Goal: Check status: Check status

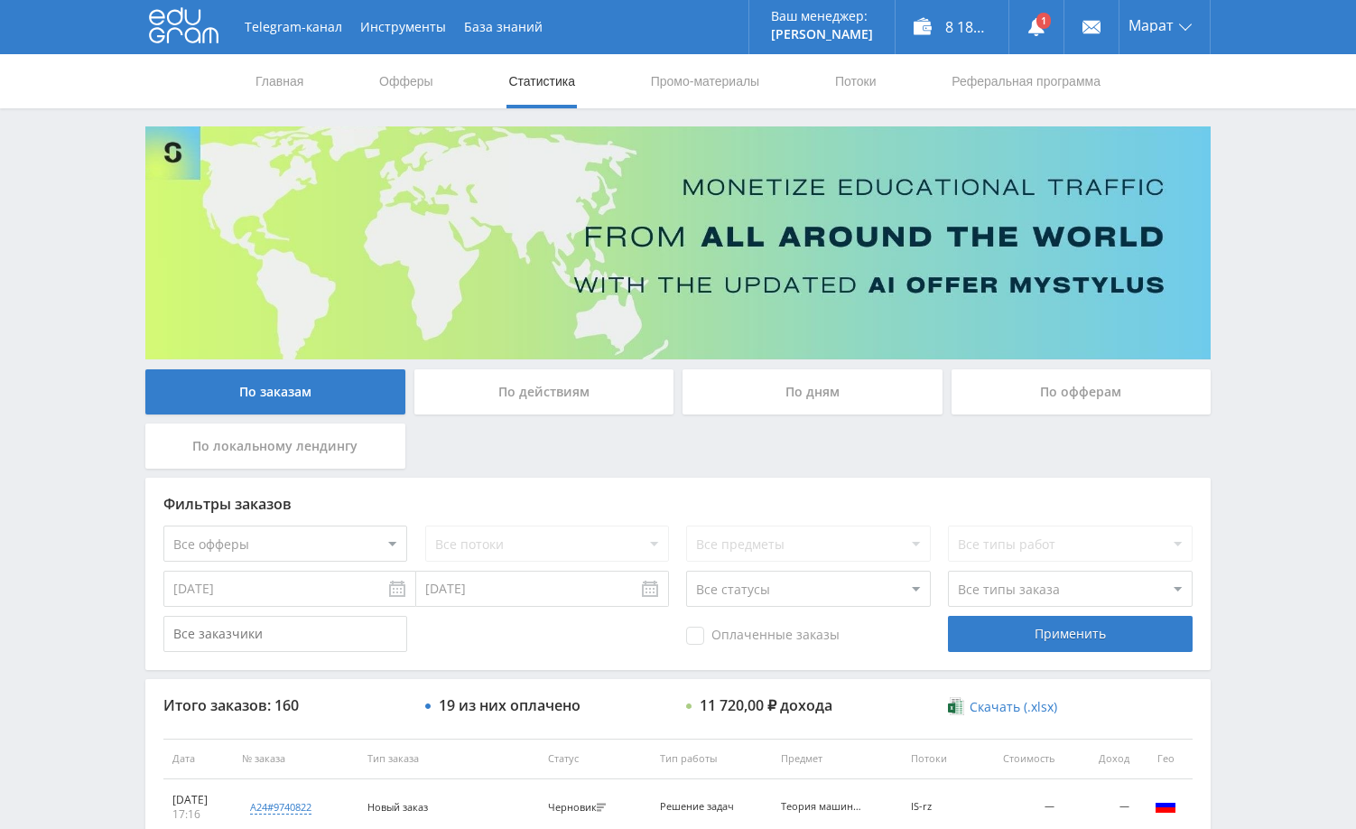
drag, startPoint x: 1245, startPoint y: 173, endPoint x: 1240, endPoint y: 164, distance: 10.5
click at [1245, 172] on div "Telegram-канал Инструменты База знаний Ваш менеджер: [PERSON_NAME] Alex Online …" at bounding box center [678, 758] width 1356 height 1516
click at [1040, 27] on link at bounding box center [1036, 27] width 54 height 54
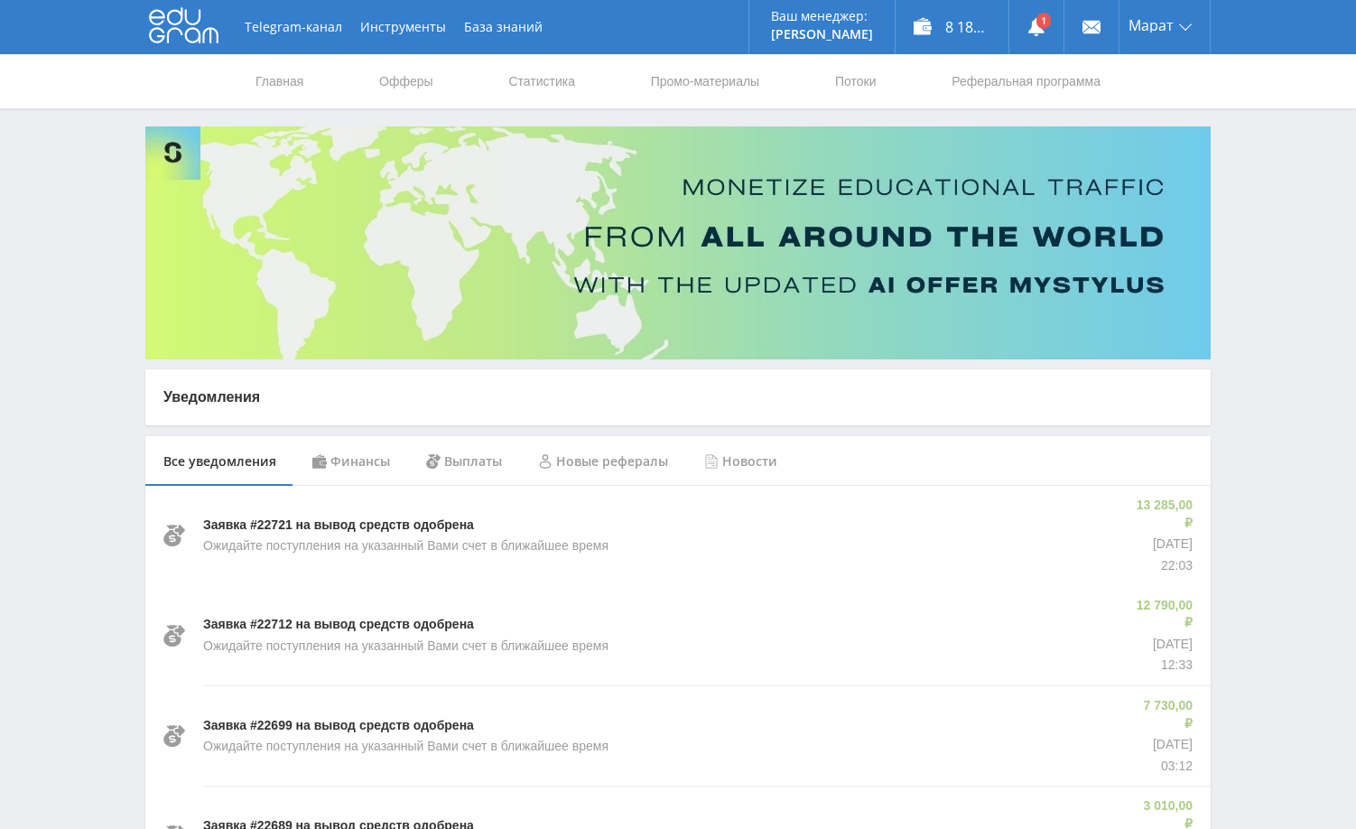
click at [345, 457] on div "Финансы" at bounding box center [351, 461] width 114 height 51
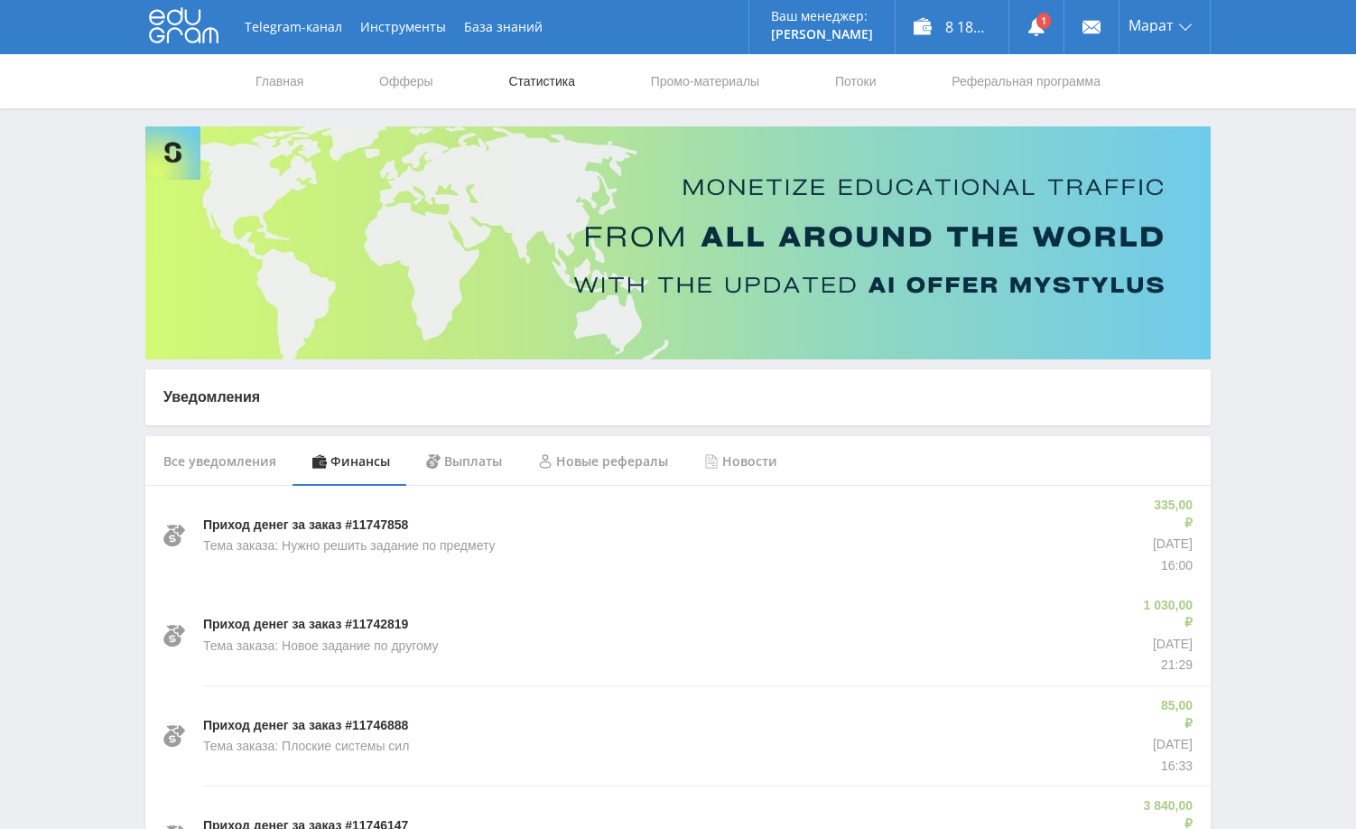
click at [524, 77] on link "Статистика" at bounding box center [541, 81] width 70 height 54
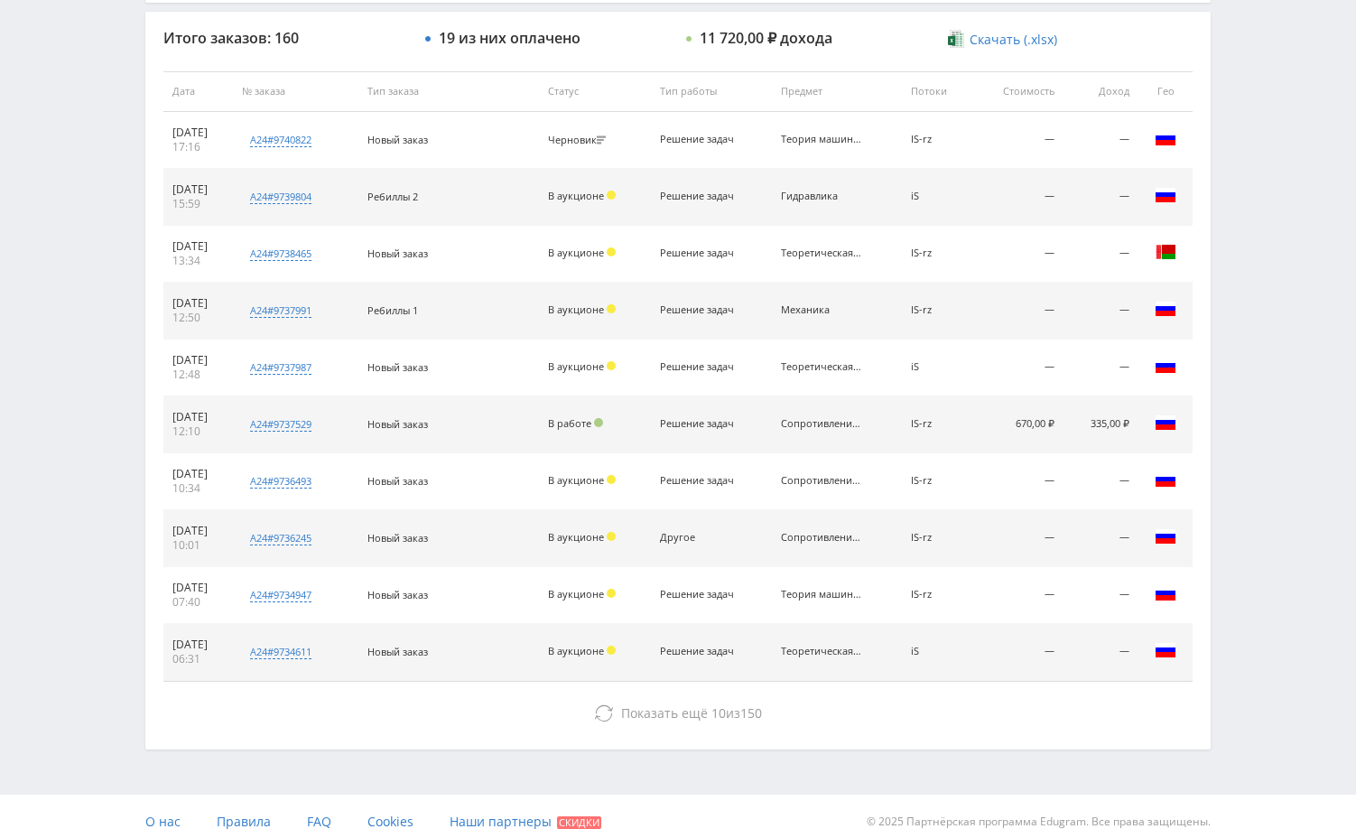
scroll to position [687, 0]
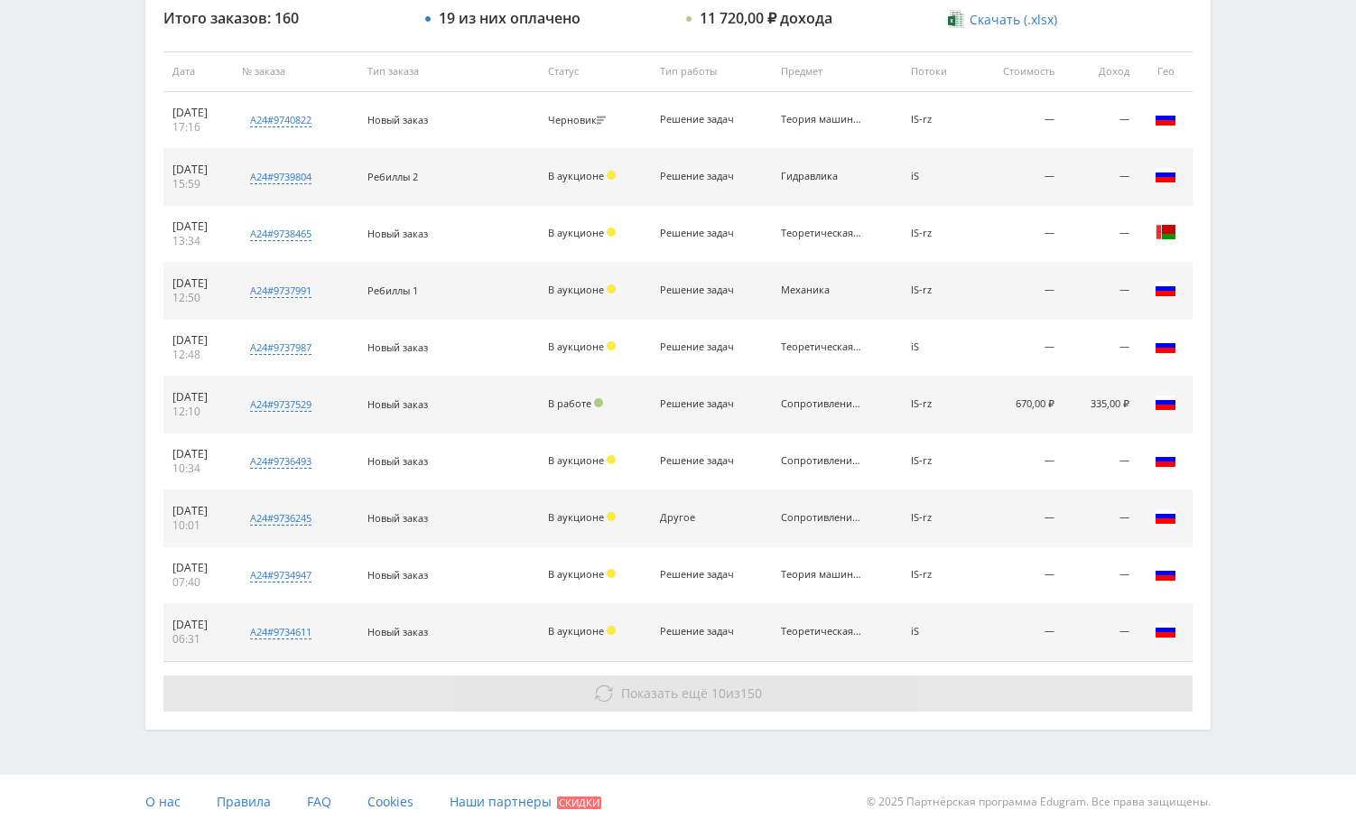
click at [851, 682] on button "Показать ещё 10 из 150" at bounding box center [677, 693] width 1029 height 36
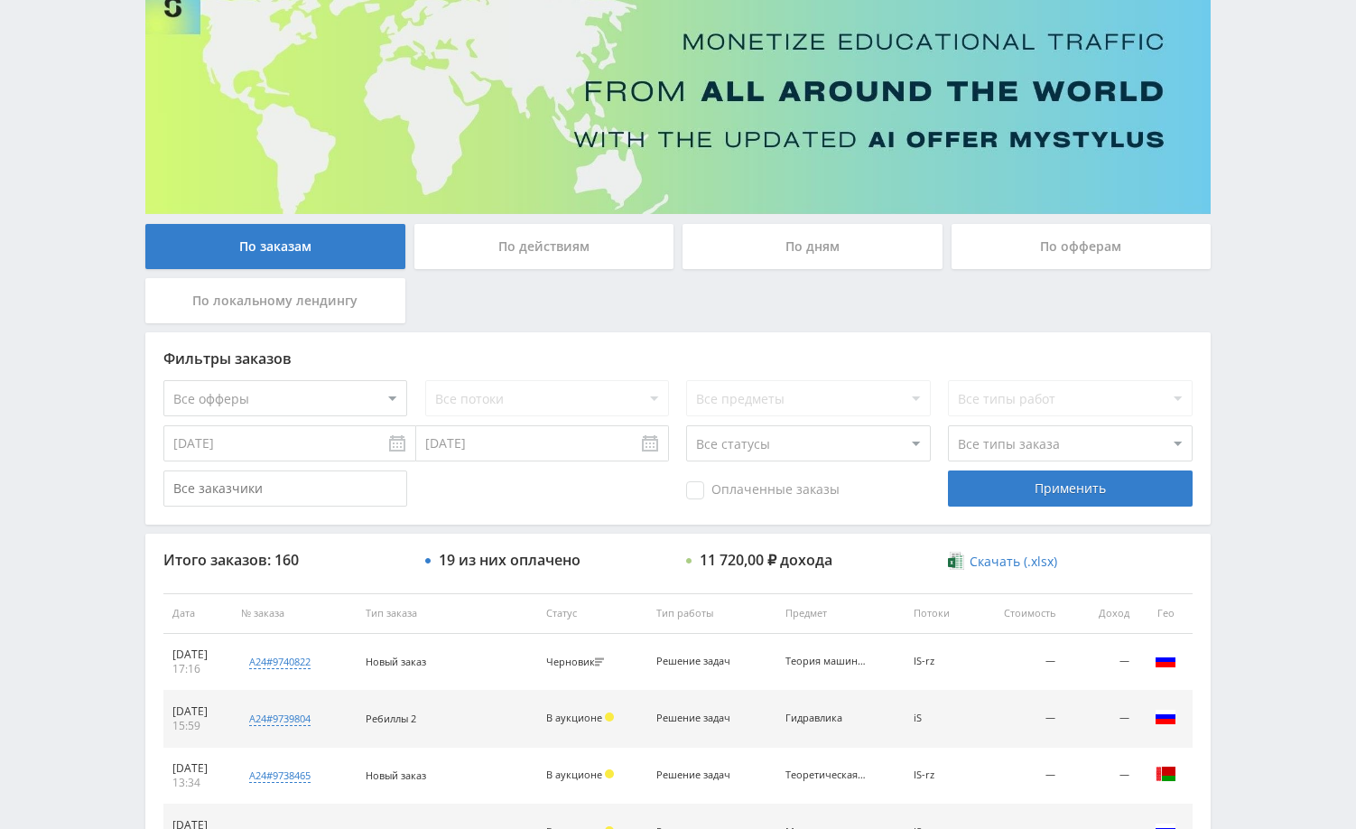
scroll to position [0, 0]
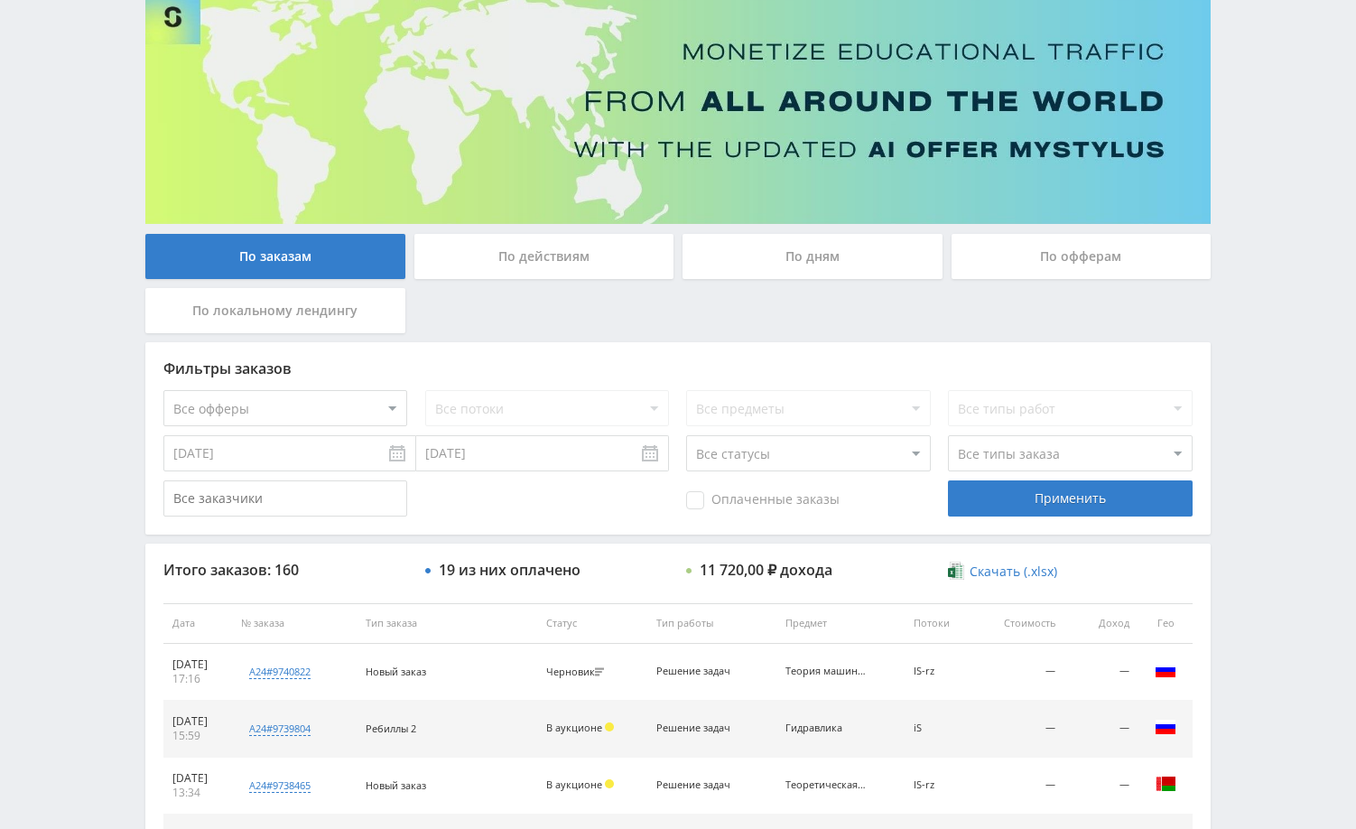
scroll to position [90, 0]
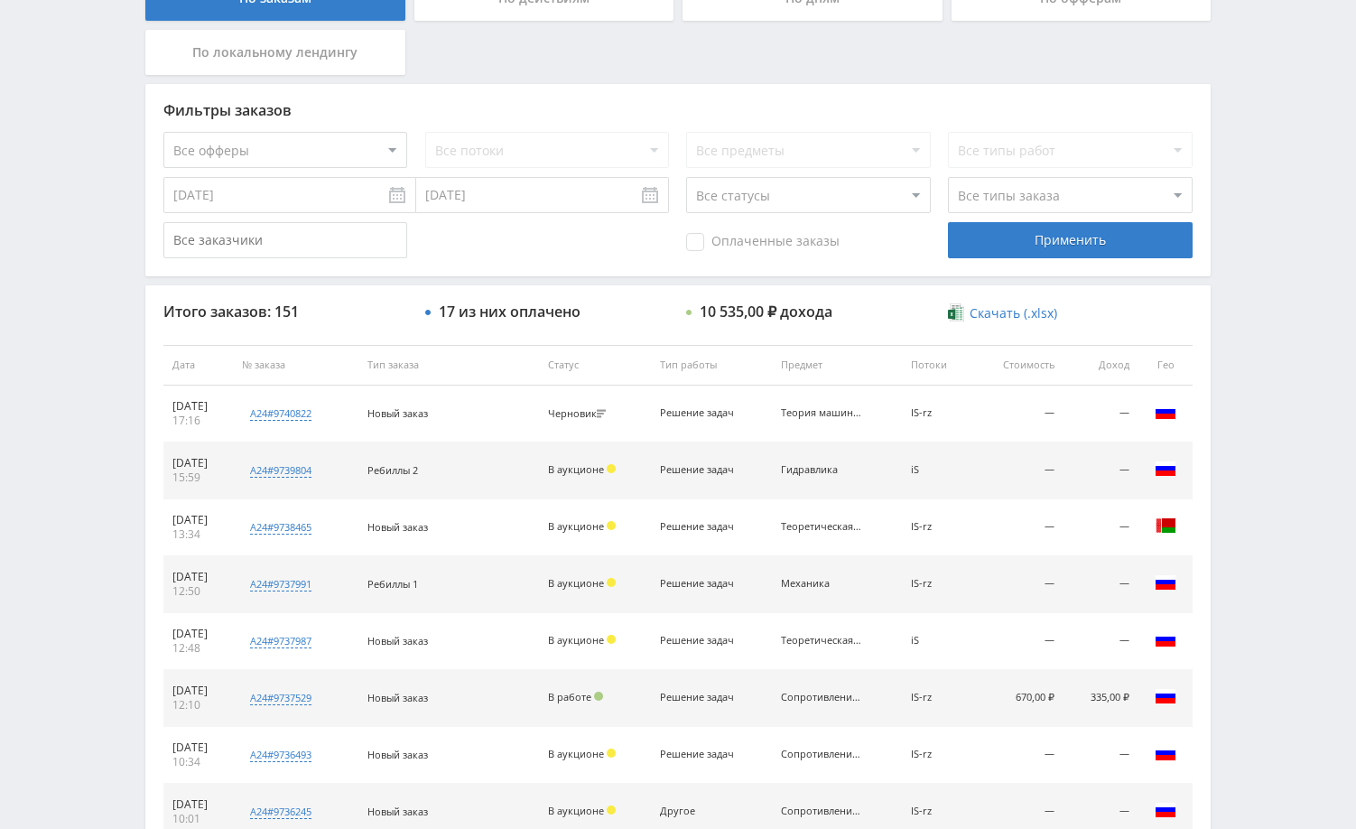
scroll to position [451, 0]
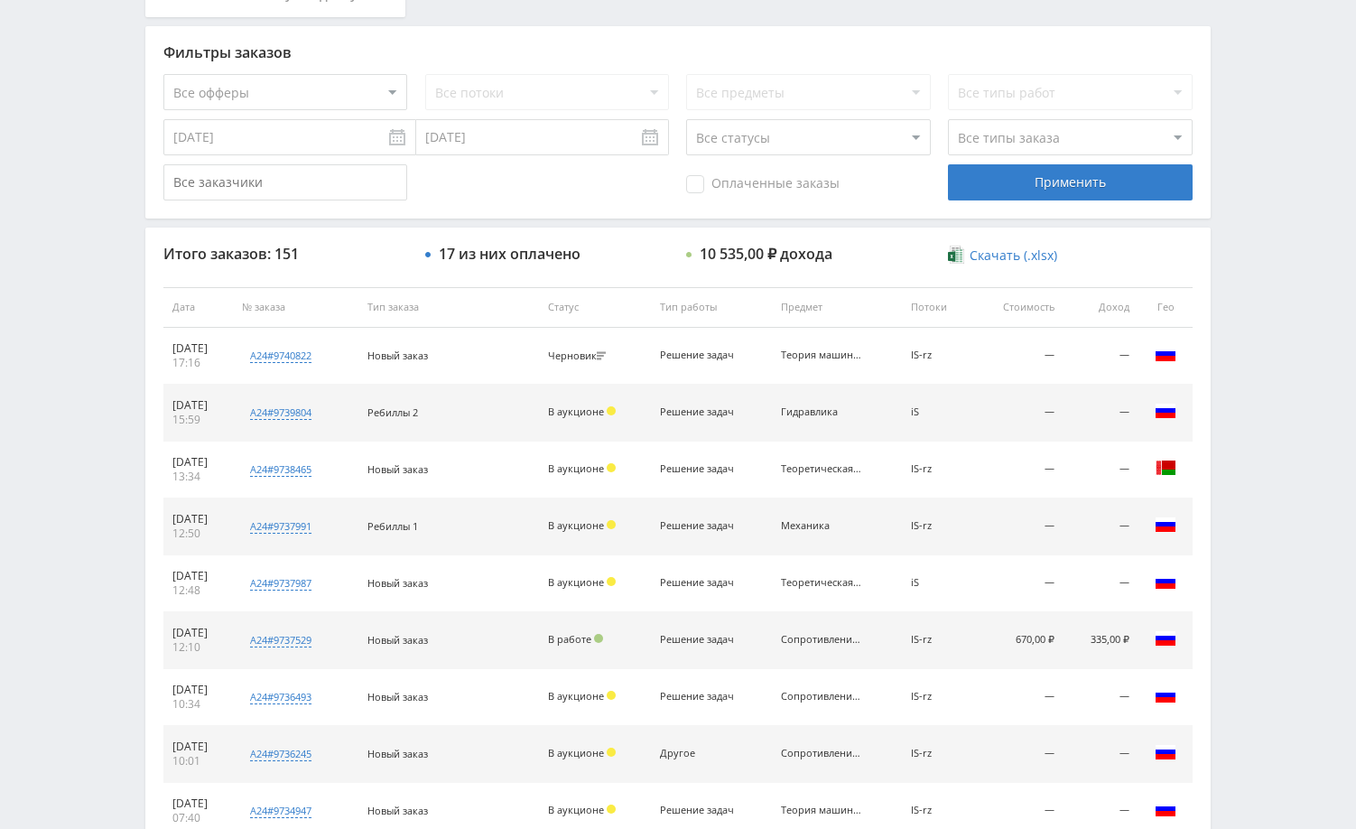
click at [1254, 396] on div "Telegram-канал Инструменты База знаний Ваш менеджер: [PERSON_NAME] Alex Online …" at bounding box center [678, 307] width 1356 height 1516
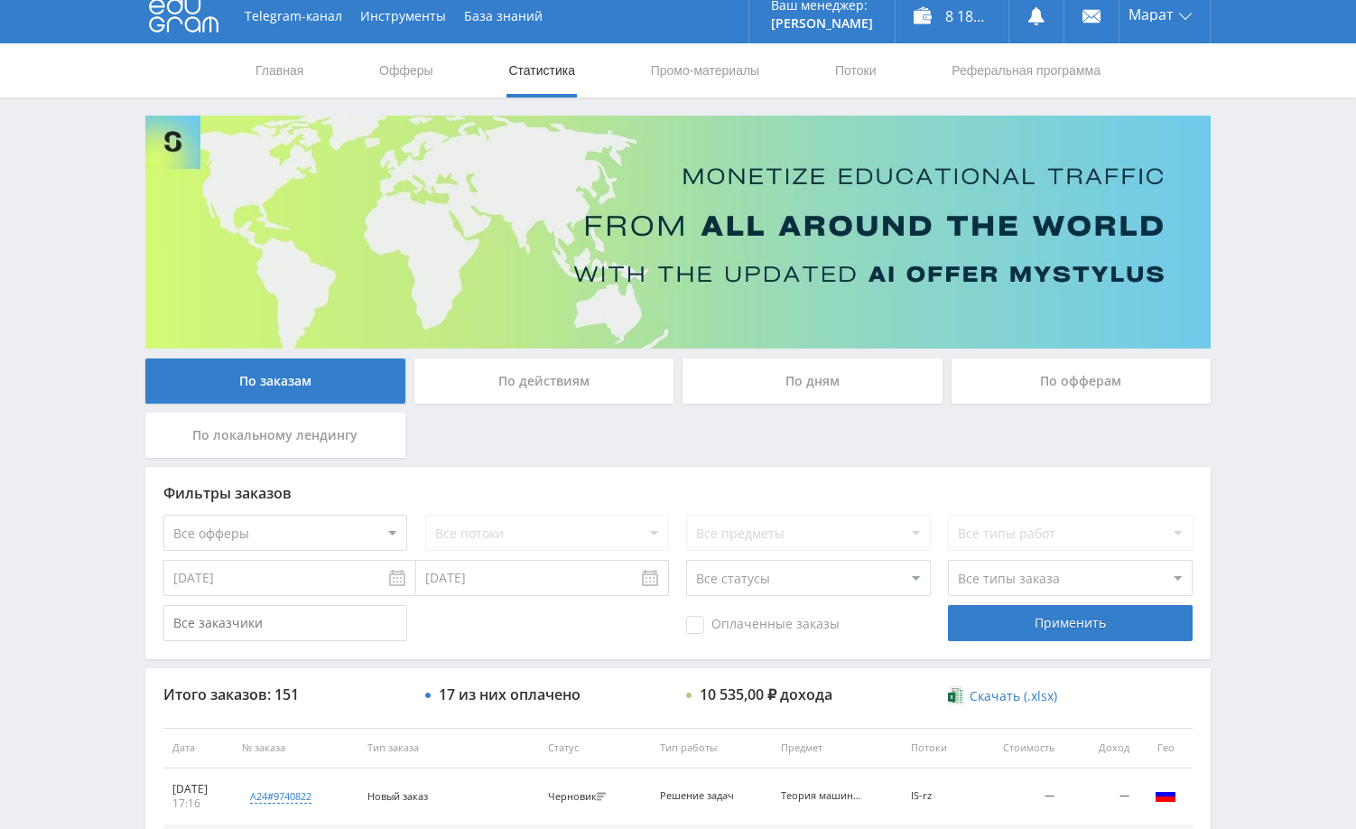
scroll to position [0, 0]
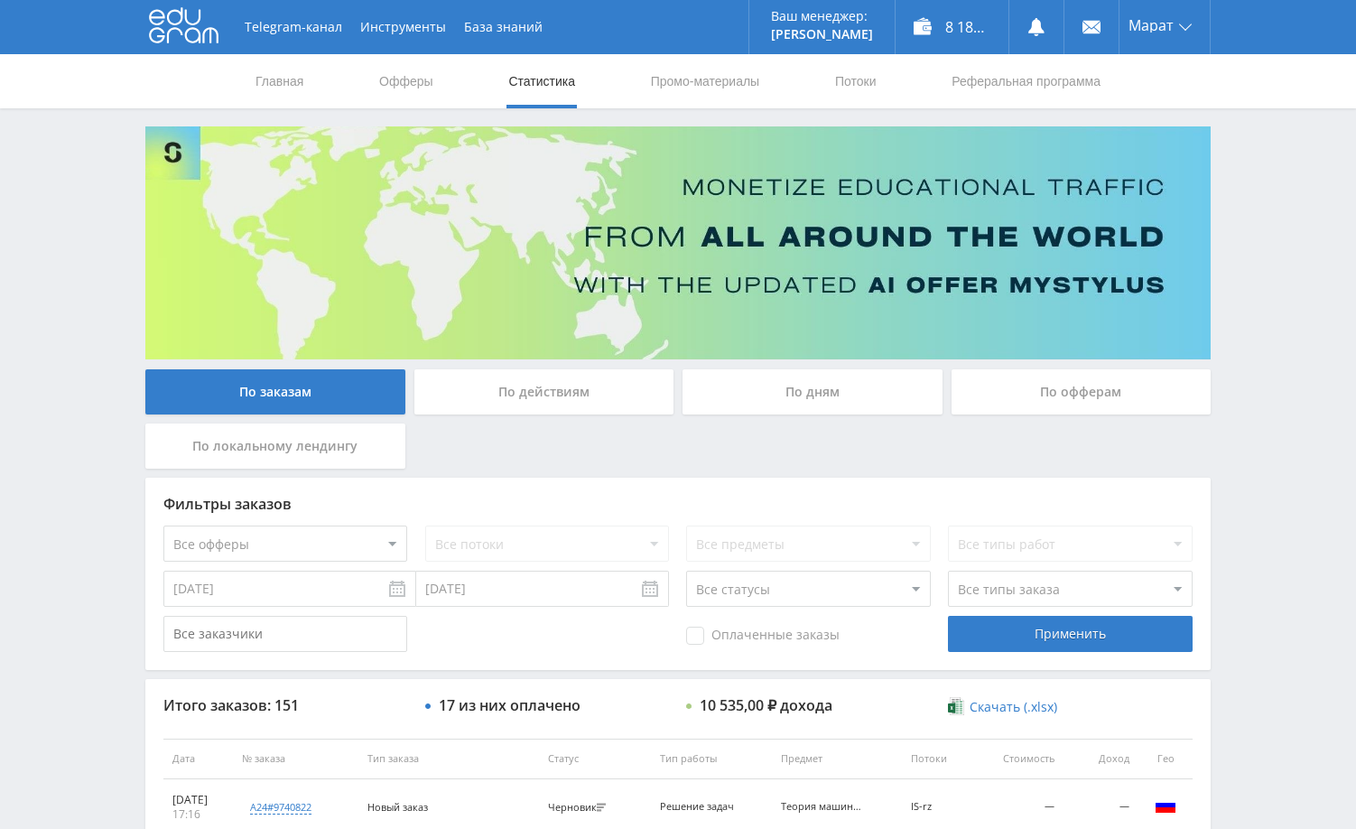
click at [1318, 404] on div "Telegram-канал Инструменты База знаний Ваш менеджер: [PERSON_NAME] Alex Online …" at bounding box center [678, 758] width 1356 height 1516
click at [1238, 422] on div "Telegram-канал Инструменты База знаний Ваш менеджер: [PERSON_NAME] Alex Online …" at bounding box center [678, 758] width 1356 height 1516
click at [1273, 393] on div "Telegram-канал Инструменты База знаний Ваш менеджер: [PERSON_NAME] Alex Online …" at bounding box center [678, 758] width 1356 height 1516
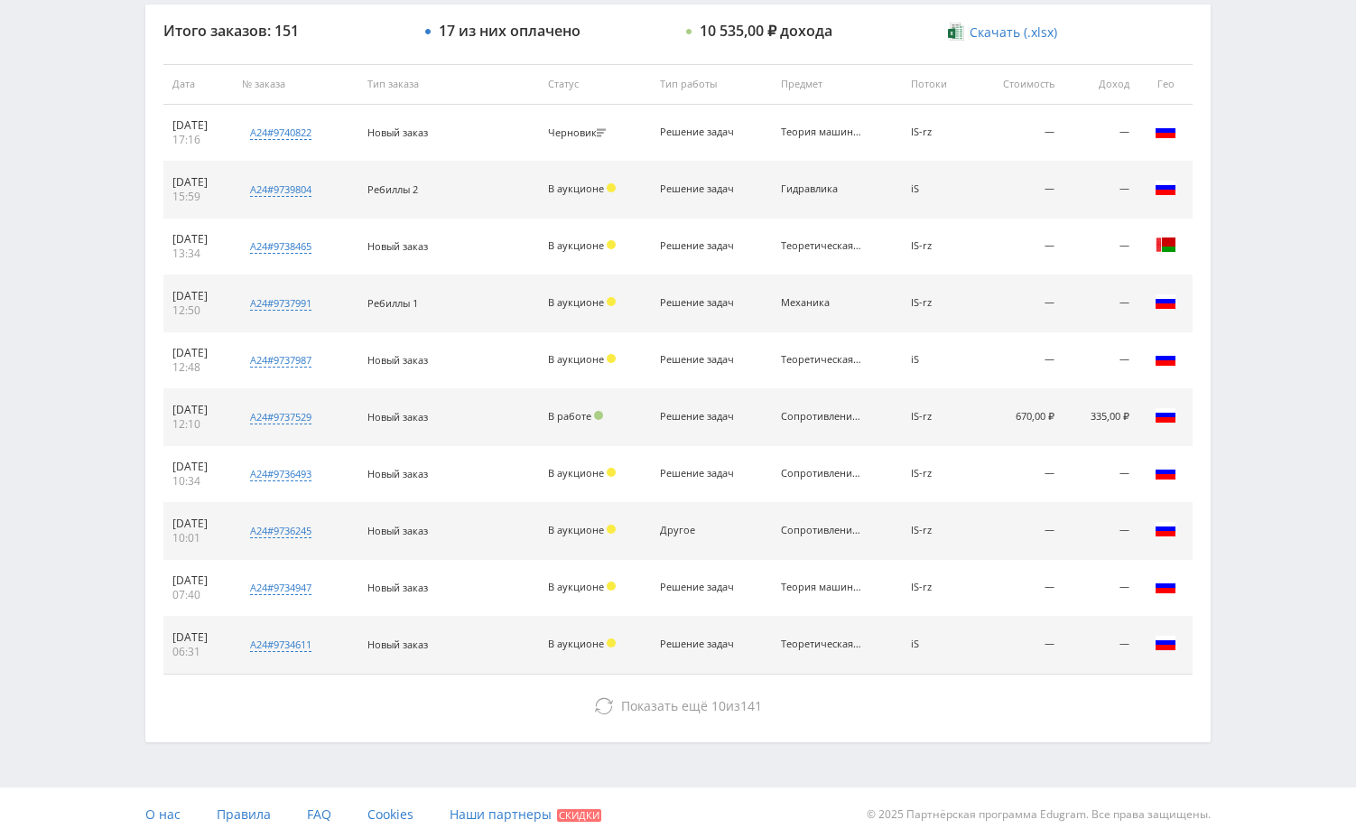
scroll to position [687, 0]
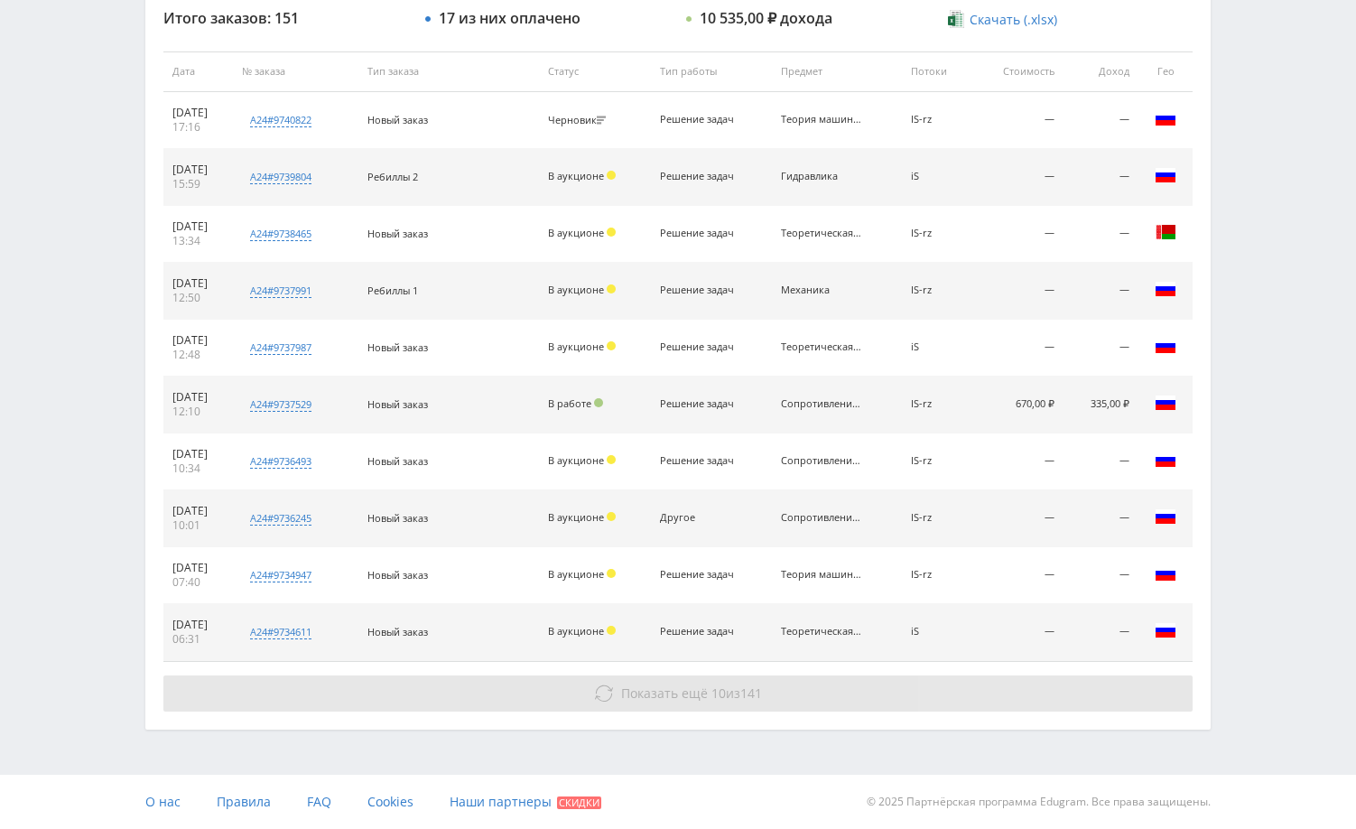
click at [958, 682] on button "Показать ещё 10 из 141" at bounding box center [677, 693] width 1029 height 36
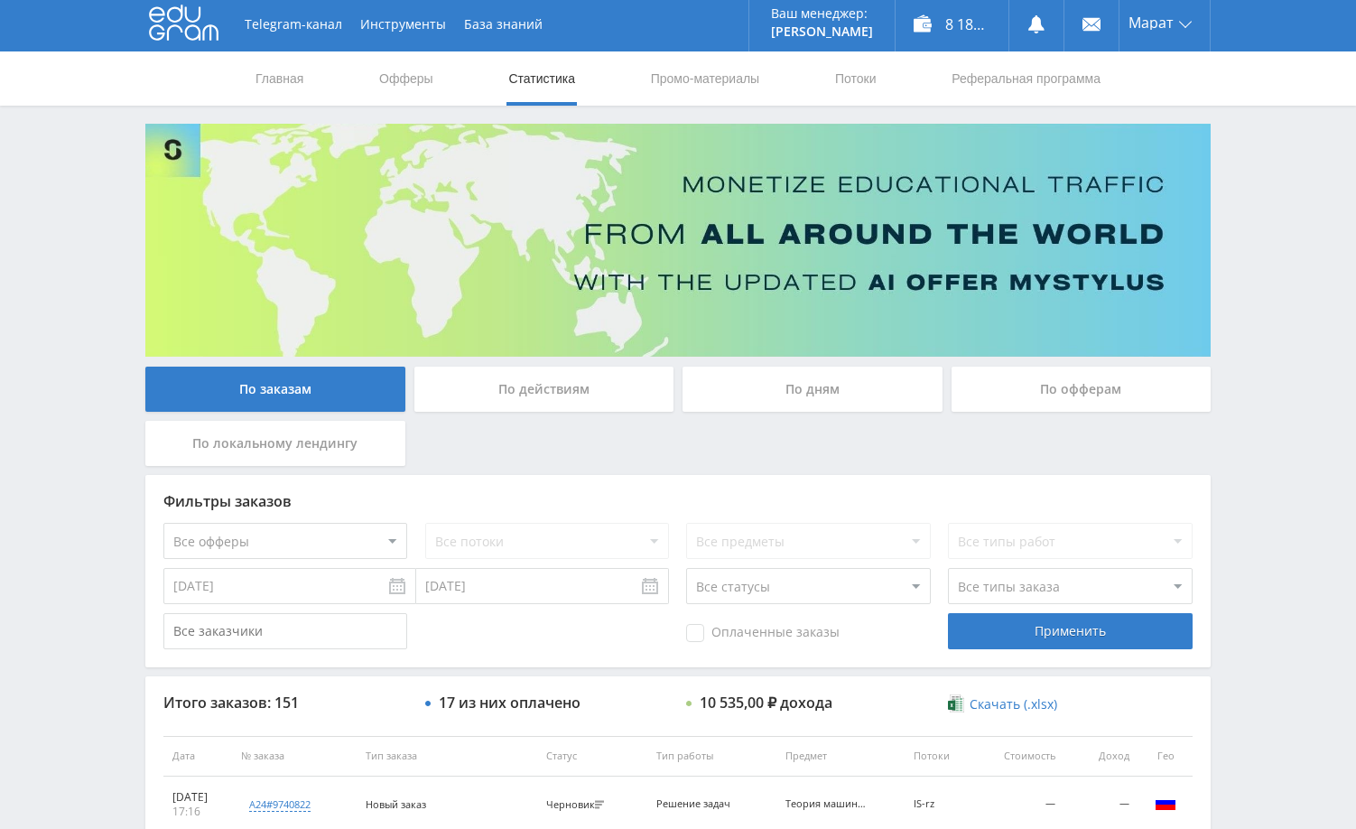
scroll to position [0, 0]
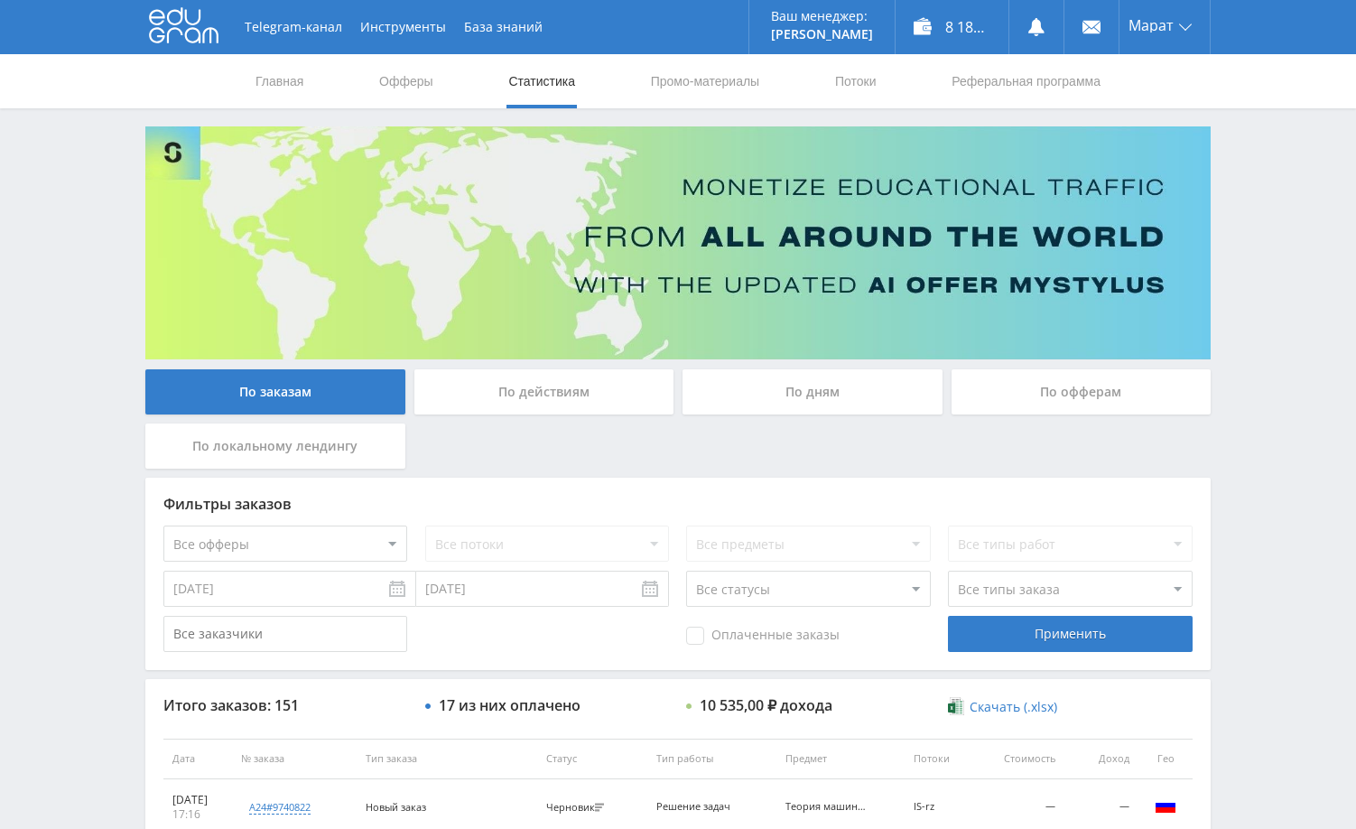
drag, startPoint x: 1307, startPoint y: 424, endPoint x: 1294, endPoint y: 398, distance: 29.5
click at [1307, 422] on div "Telegram-канал Инструменты База знаний Ваш менеджер: [PERSON_NAME] Alex Online …" at bounding box center [678, 758] width 1356 height 1516
